Goal: Task Accomplishment & Management: Use online tool/utility

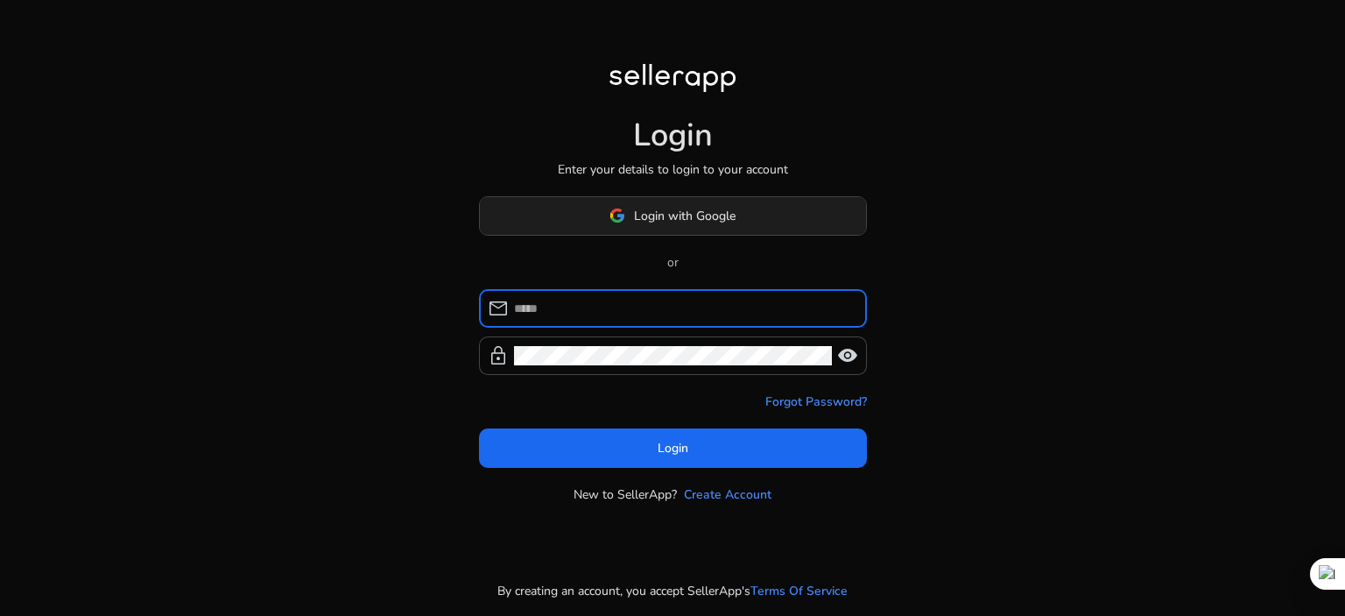
click at [723, 207] on span "Login with Google" at bounding box center [685, 216] width 102 height 18
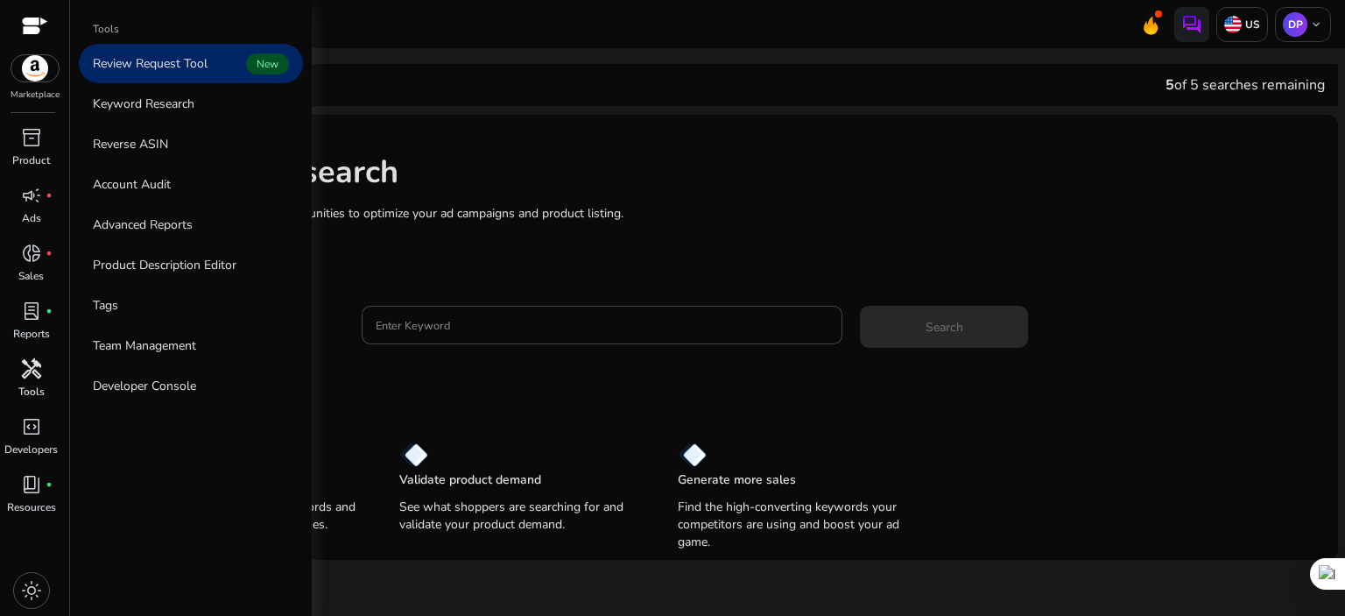
click at [38, 381] on div "handyman" at bounding box center [31, 369] width 49 height 28
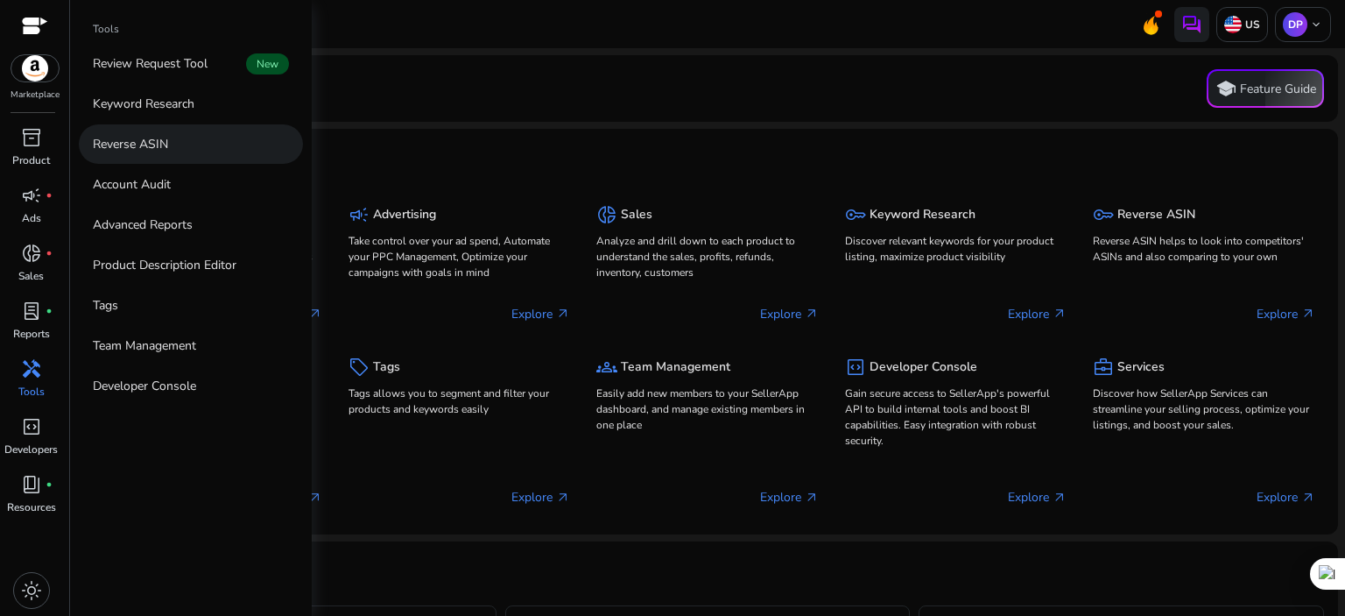
click at [153, 149] on p "Reverse ASIN" at bounding box center [130, 144] width 75 height 18
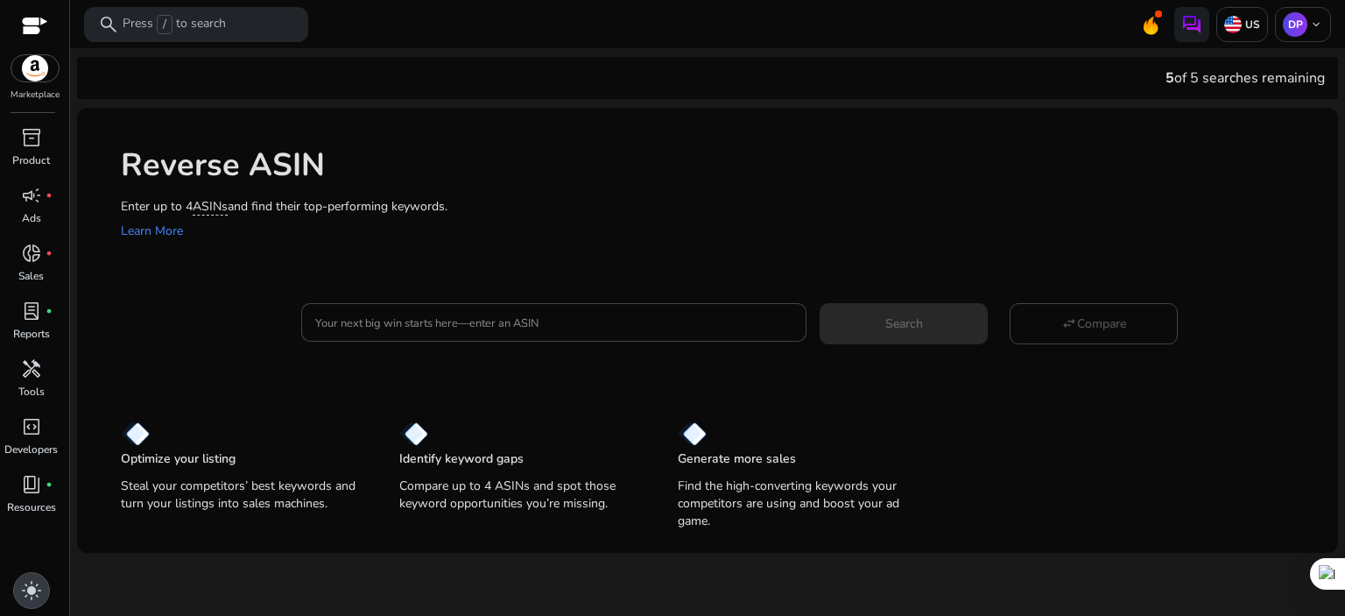
click at [28, 595] on span "light_mode" at bounding box center [31, 590] width 21 height 21
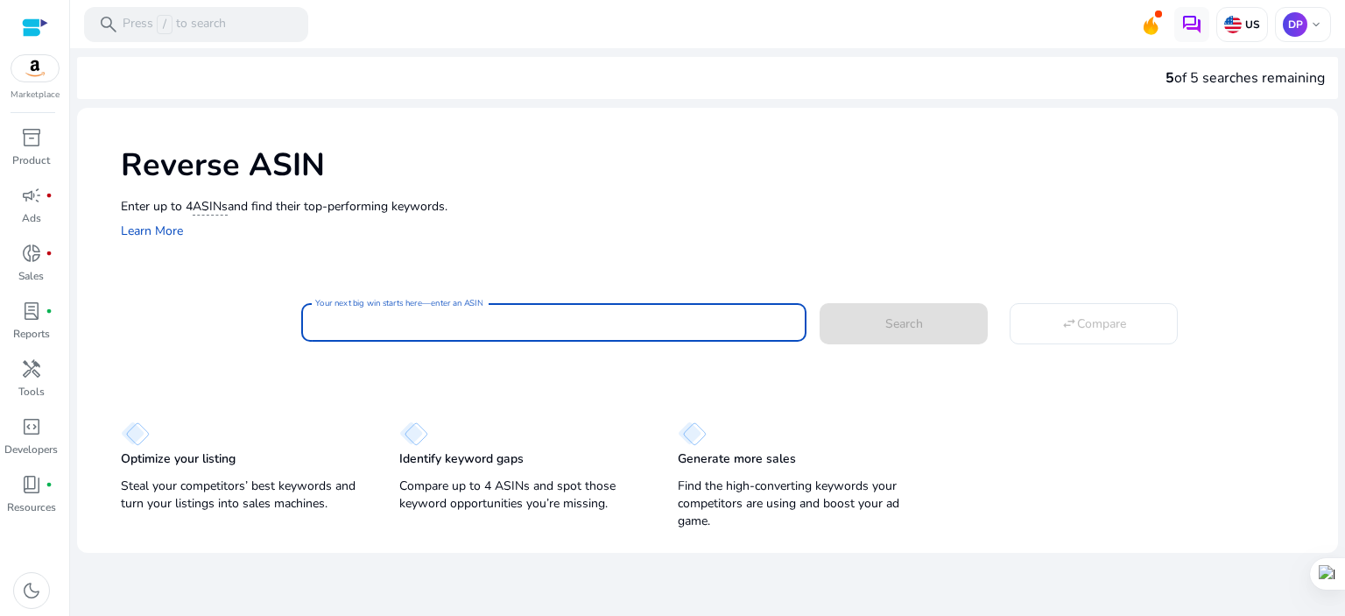
paste input "**********"
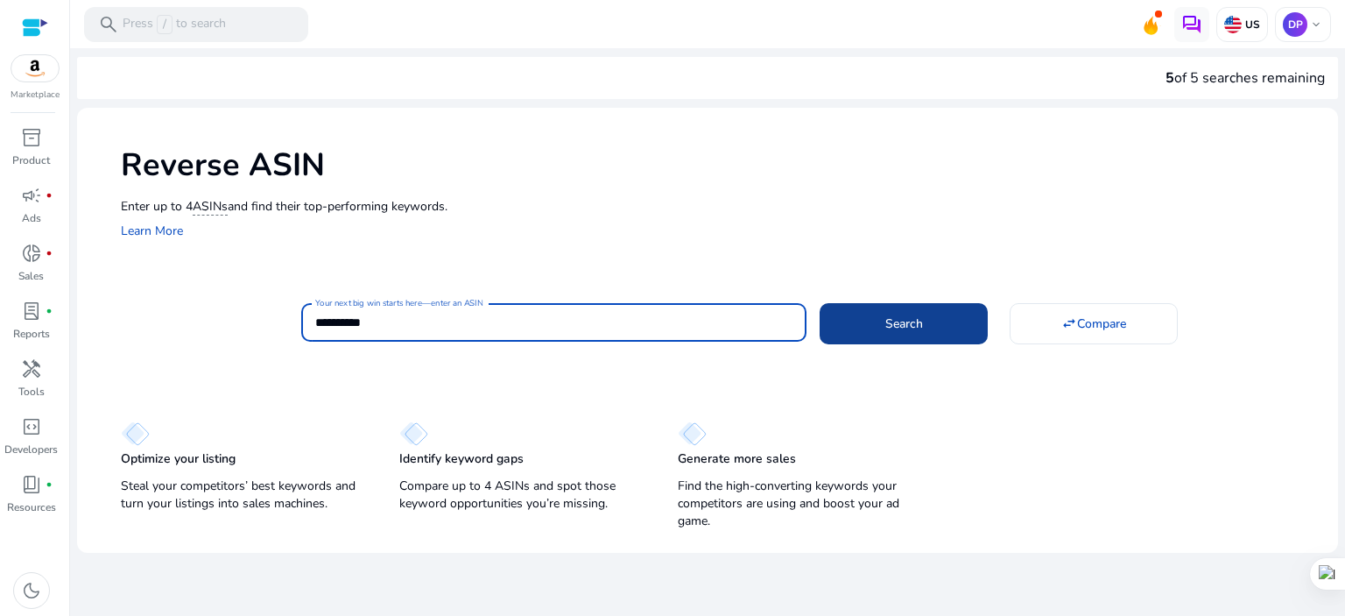
type input "**********"
click at [914, 325] on span "Search" at bounding box center [904, 323] width 38 height 18
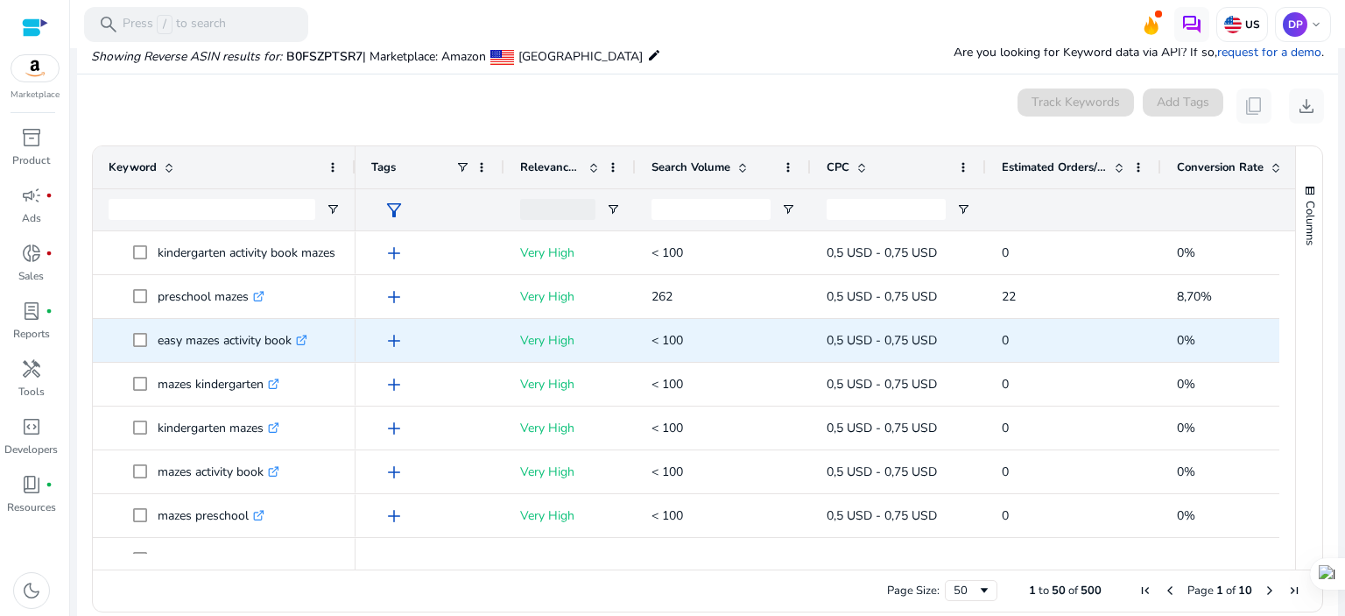
scroll to position [187, 0]
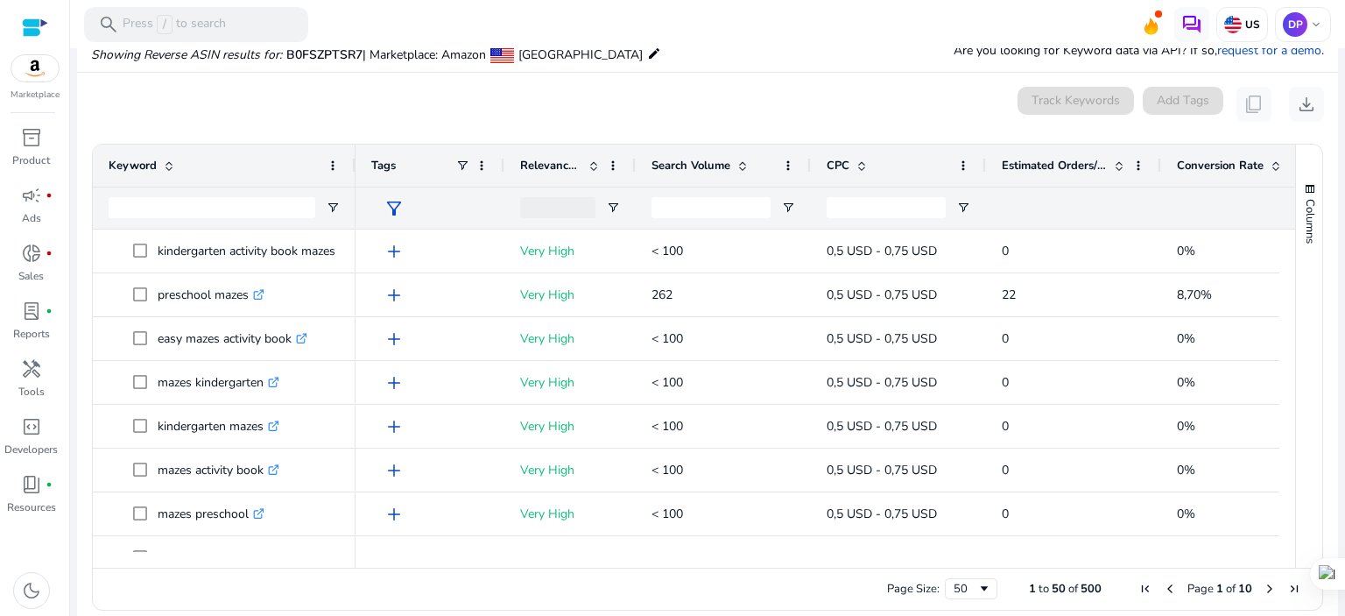
click at [683, 160] on span "Search Volume" at bounding box center [691, 166] width 79 height 16
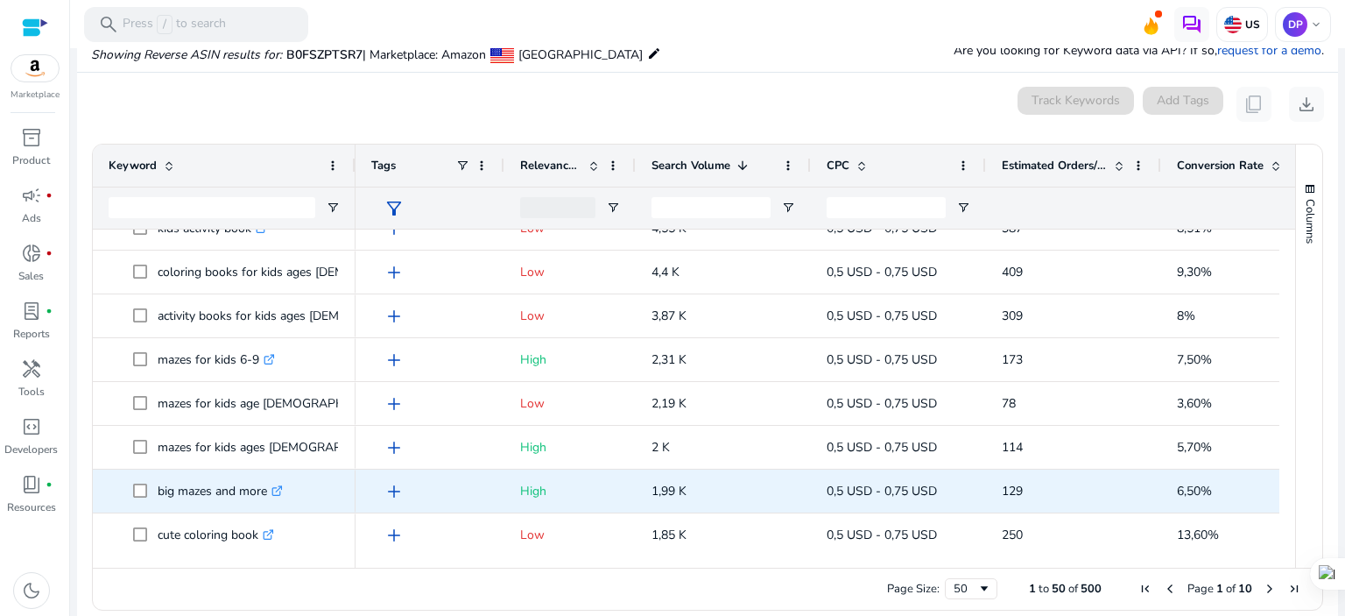
scroll to position [233, 0]
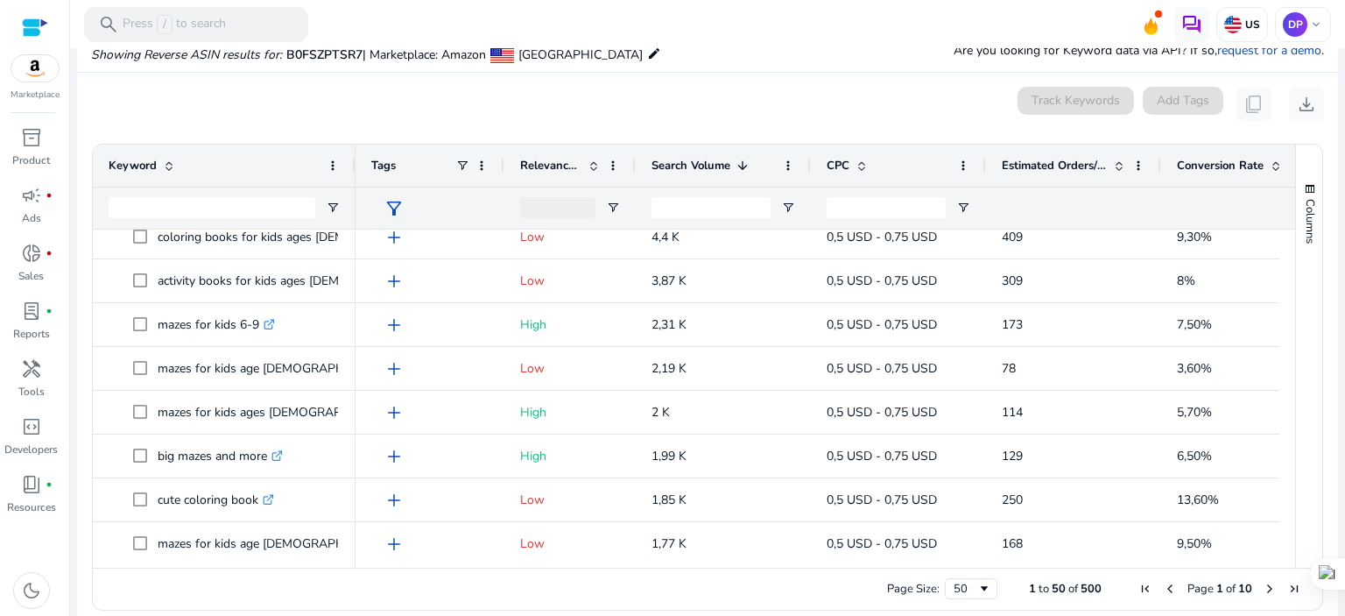
click at [575, 164] on span "Relevance Score" at bounding box center [550, 166] width 61 height 16
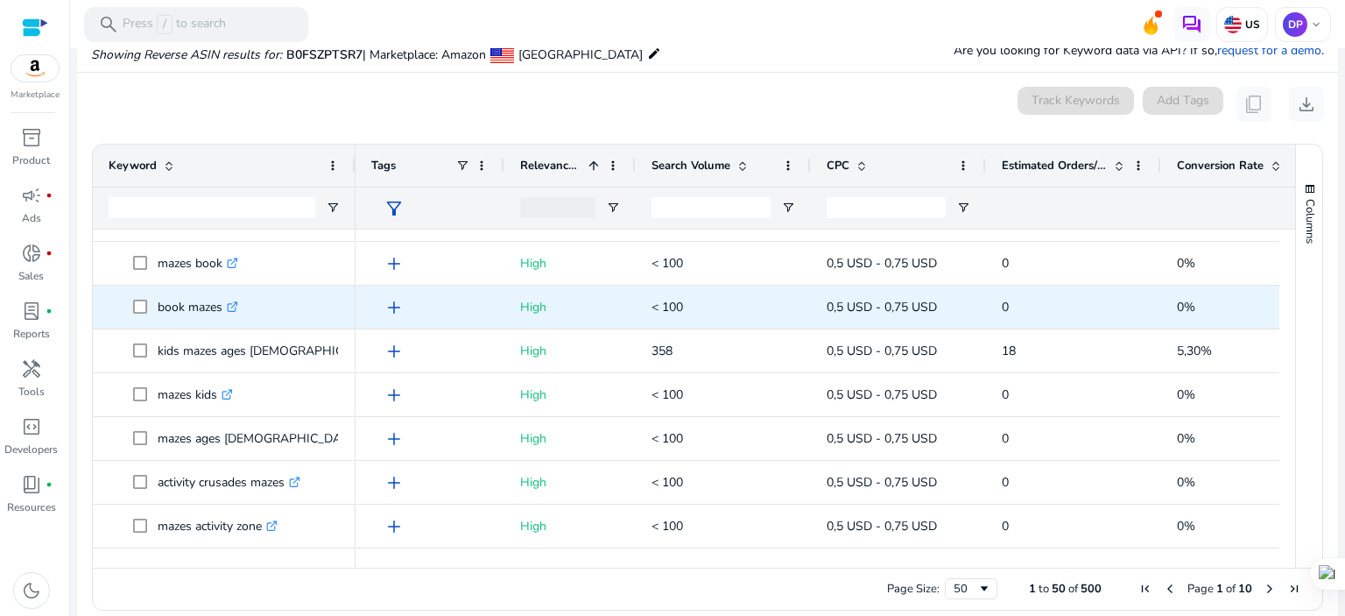
scroll to position [0, 0]
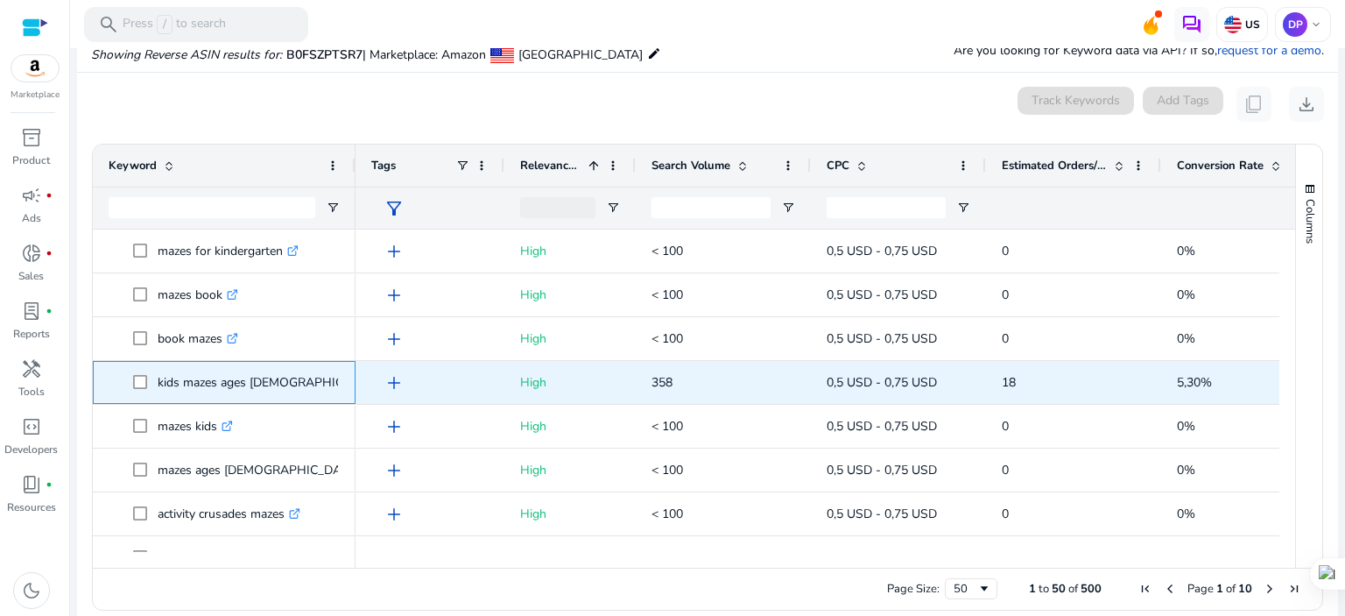
click at [389, 383] on icon ".st0{fill:#2c8af8}" at bounding box center [394, 382] width 11 height 11
